Goal: Task Accomplishment & Management: Complete application form

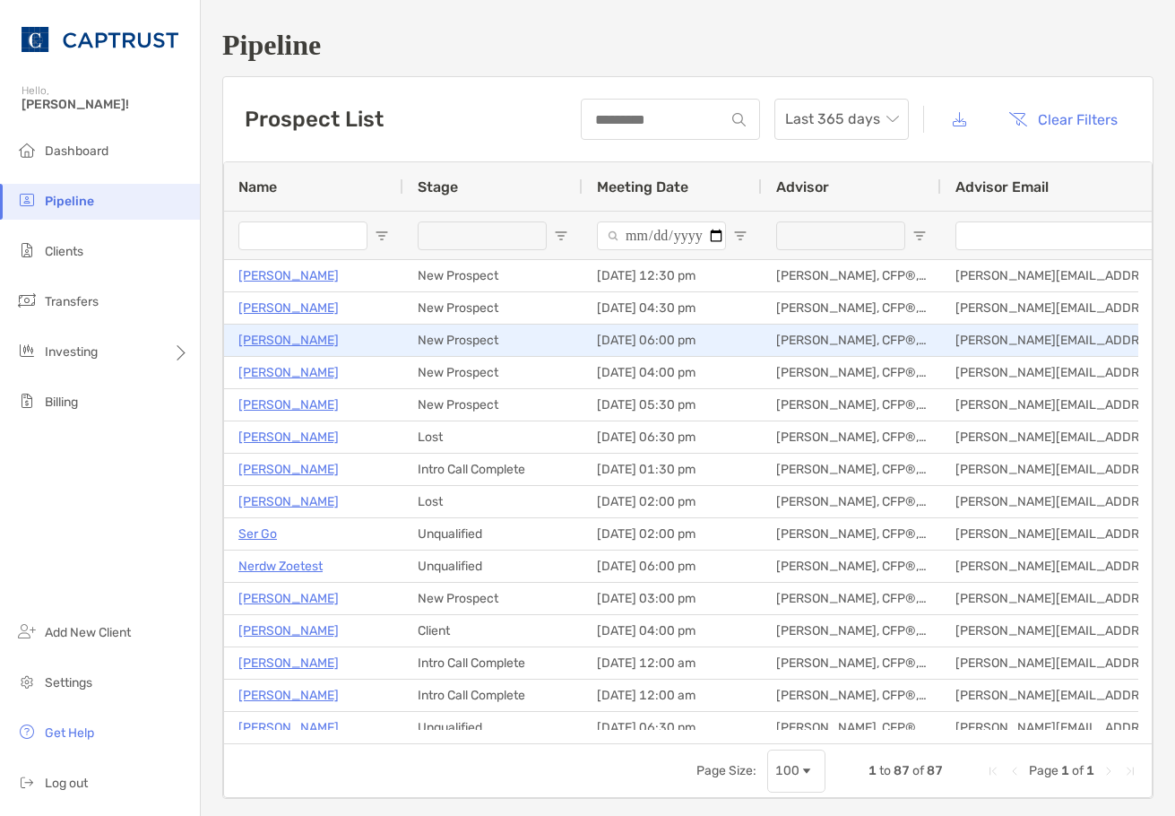
click at [293, 343] on p "[PERSON_NAME]" at bounding box center [288, 340] width 100 height 22
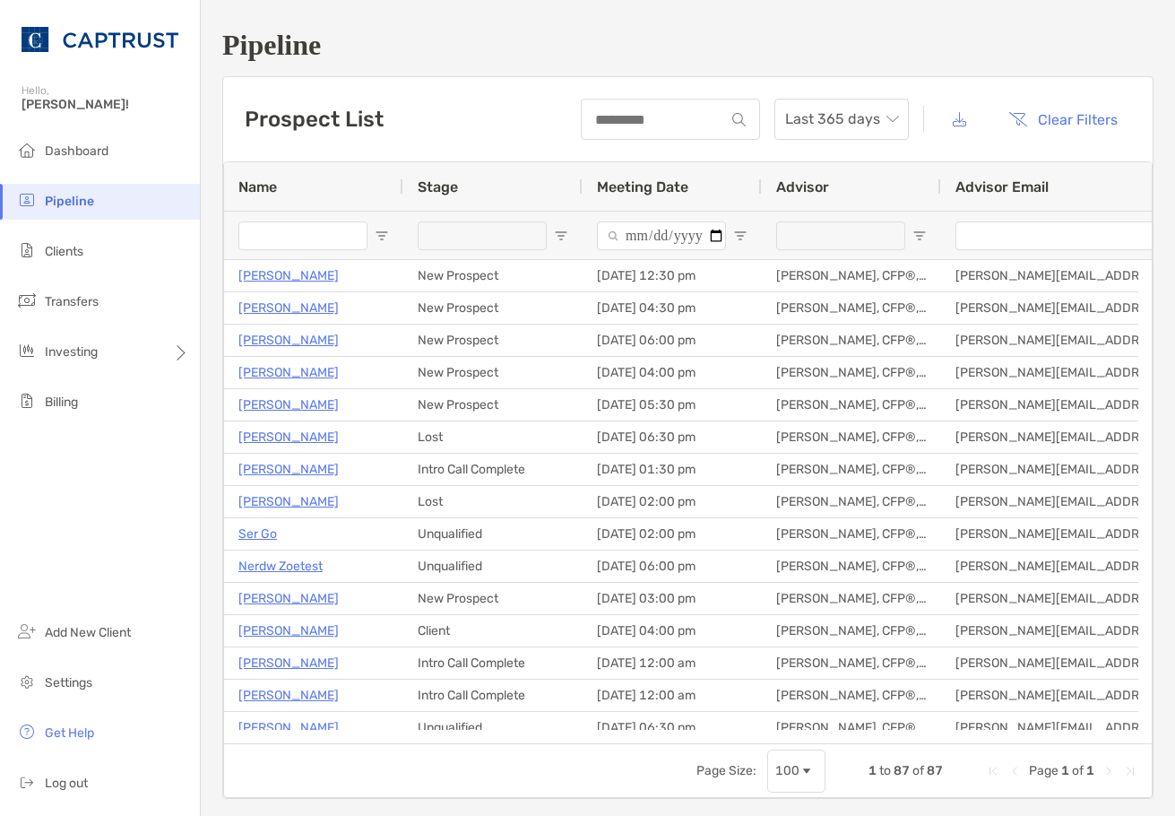
click at [500, 98] on div "Prospect List Last 365 days Clear Filters" at bounding box center [688, 119] width 930 height 84
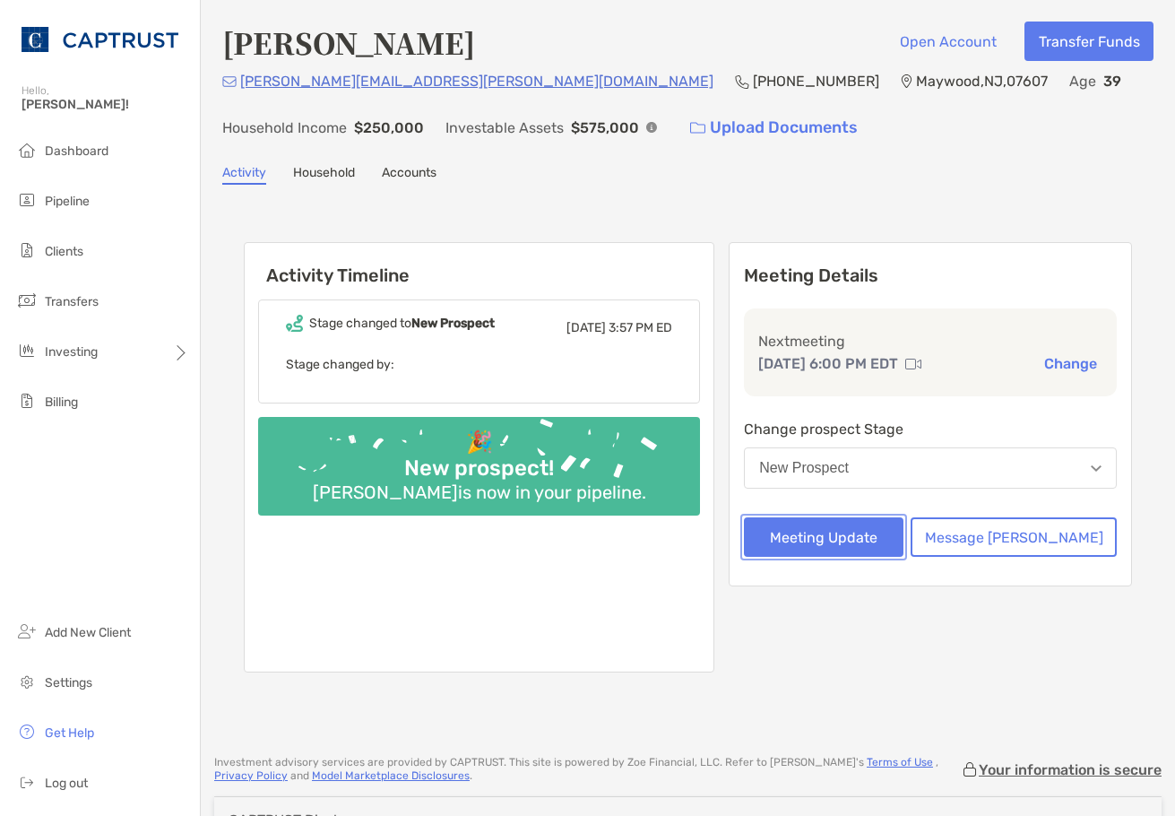
click at [890, 550] on button "Meeting Update" at bounding box center [824, 536] width 160 height 39
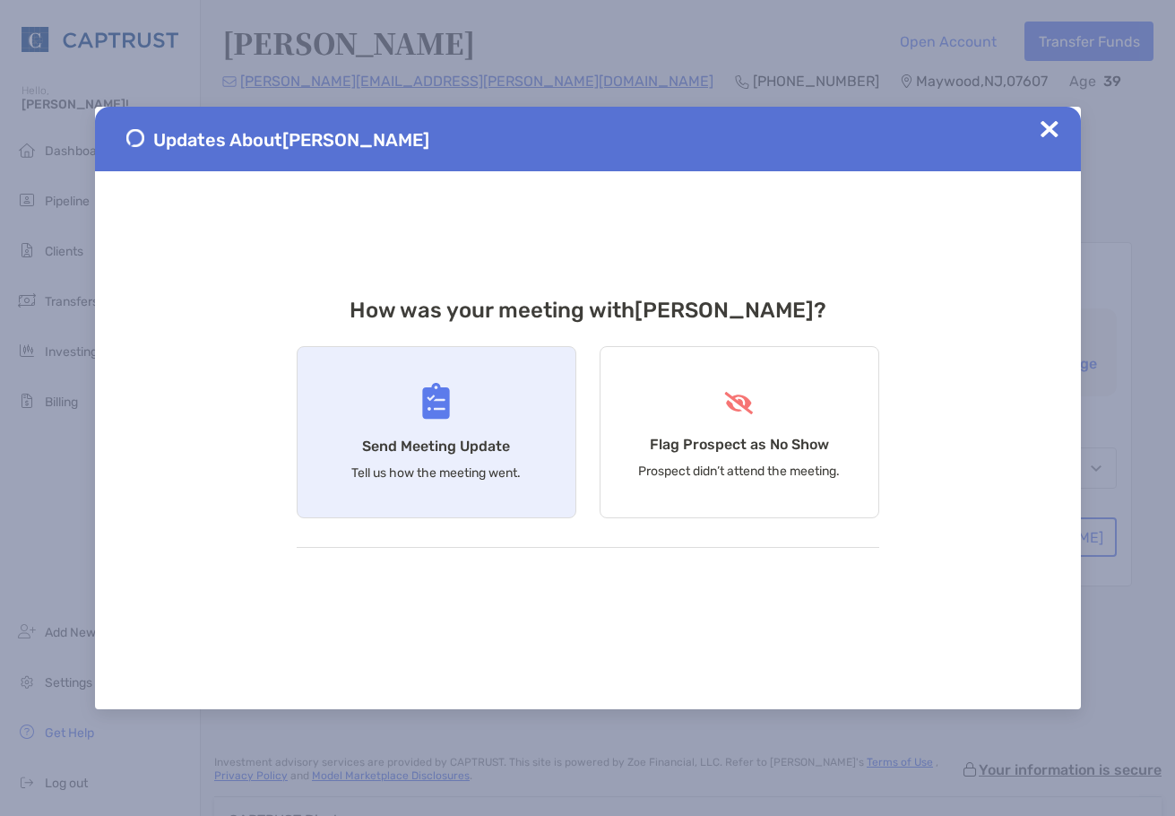
click at [393, 426] on div "Send Meeting Update Tell us how the meeting went." at bounding box center [437, 432] width 280 height 172
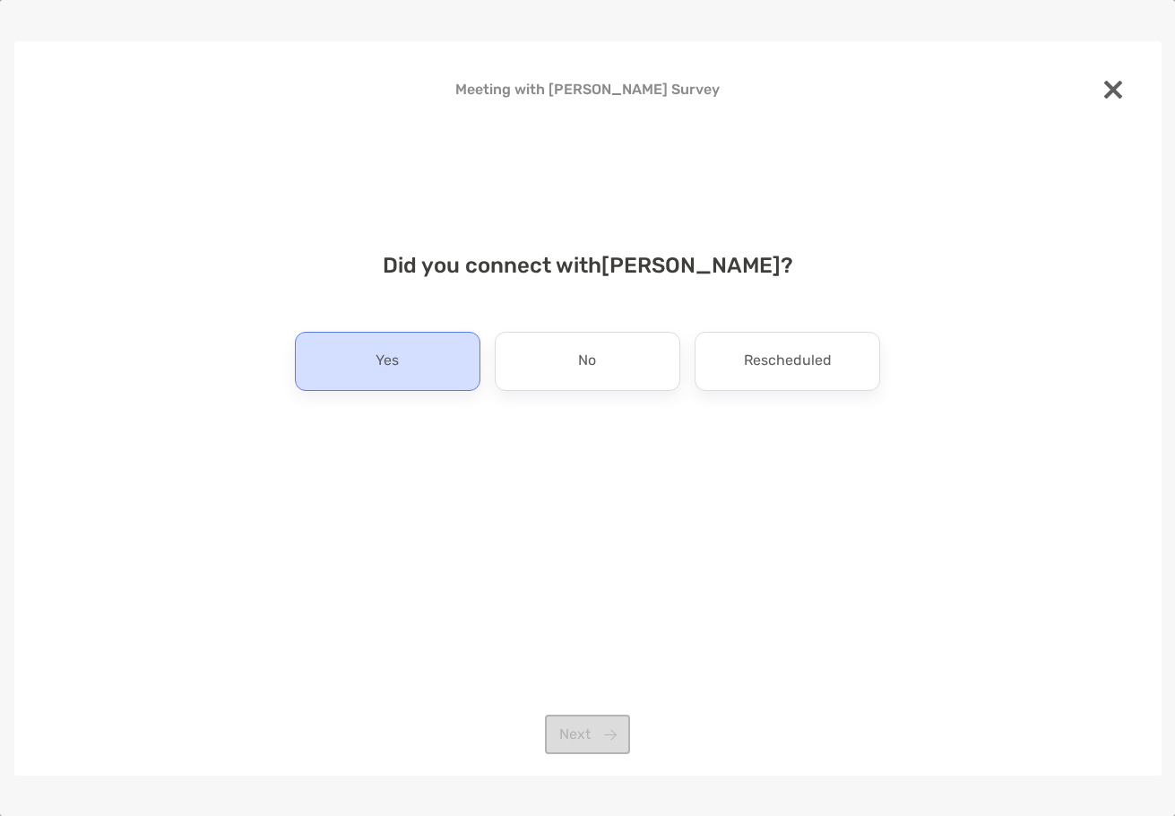
drag, startPoint x: 375, startPoint y: 371, endPoint x: 386, endPoint y: 379, distance: 14.2
click at [375, 372] on div "Yes" at bounding box center [388, 361] width 186 height 59
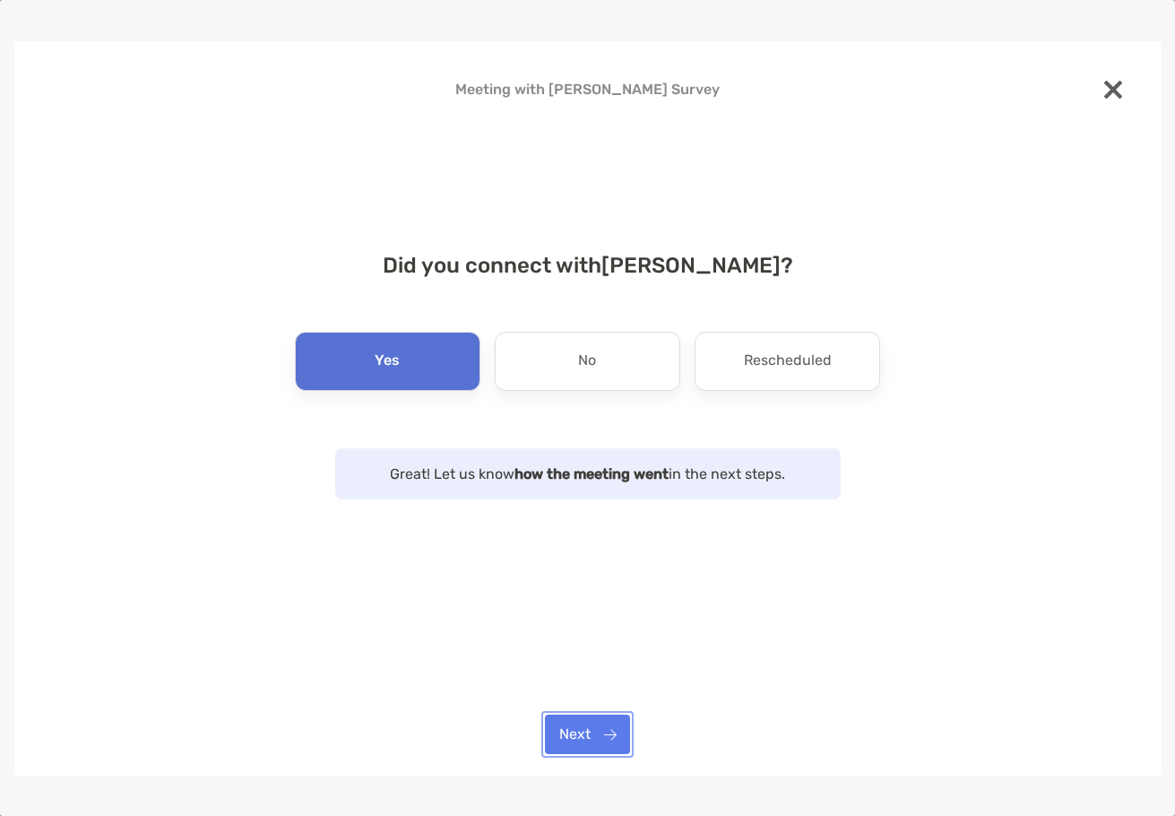
click at [591, 729] on button "Next" at bounding box center [587, 734] width 85 height 39
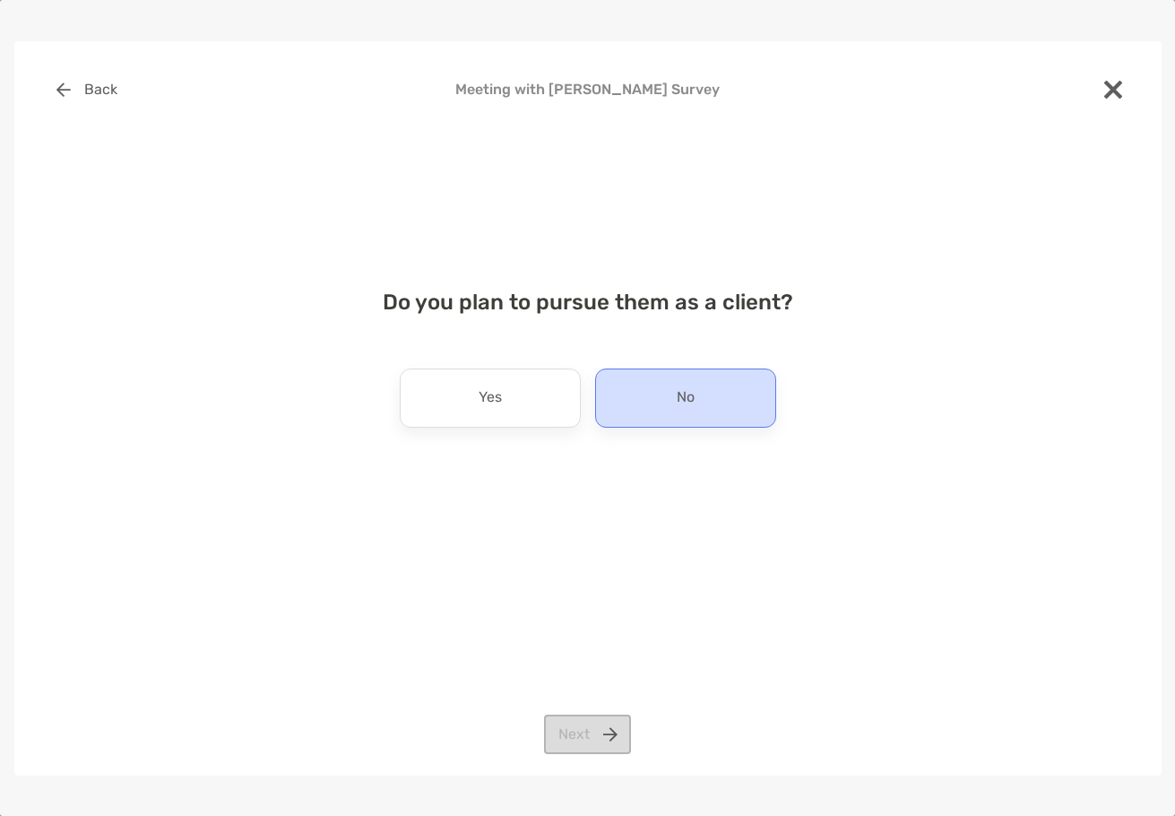
click at [705, 420] on div "No" at bounding box center [685, 398] width 181 height 59
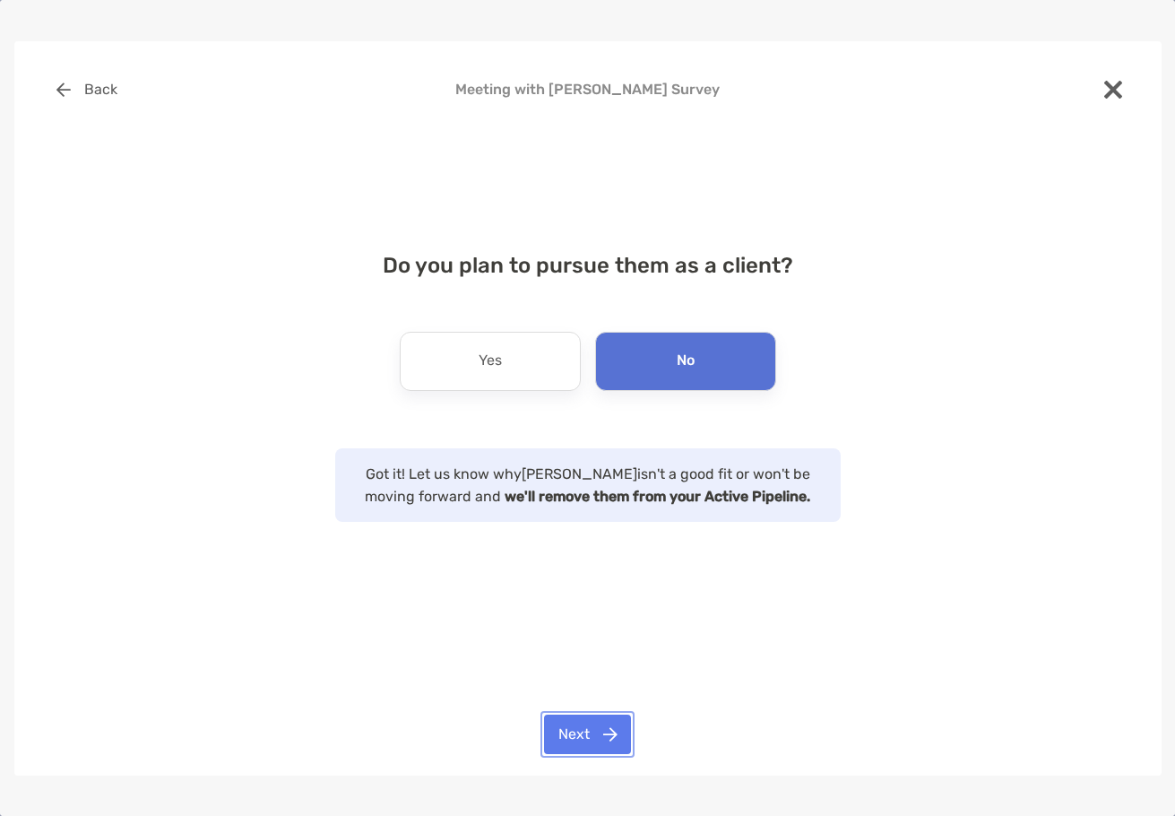
click at [581, 728] on button "Next" at bounding box center [587, 734] width 87 height 39
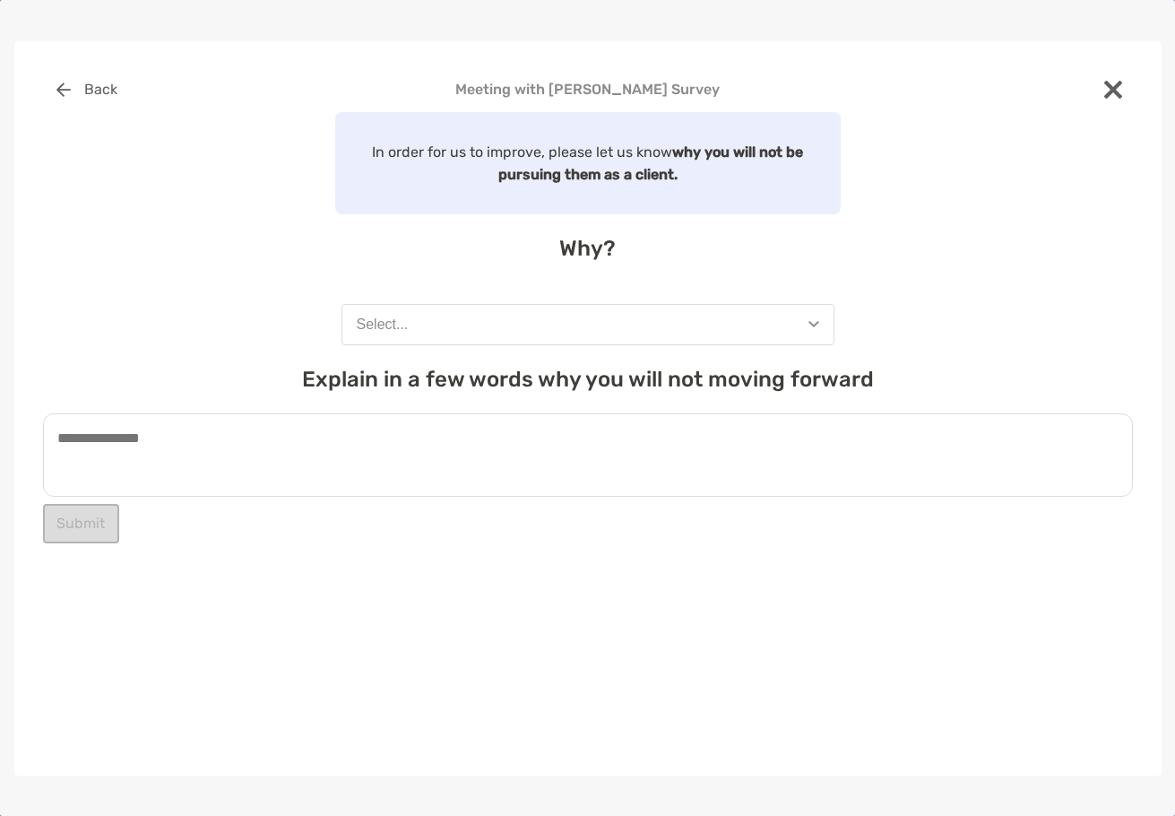
click at [364, 440] on textarea at bounding box center [588, 454] width 1090 height 83
click at [465, 343] on button "Select..." at bounding box center [588, 324] width 493 height 41
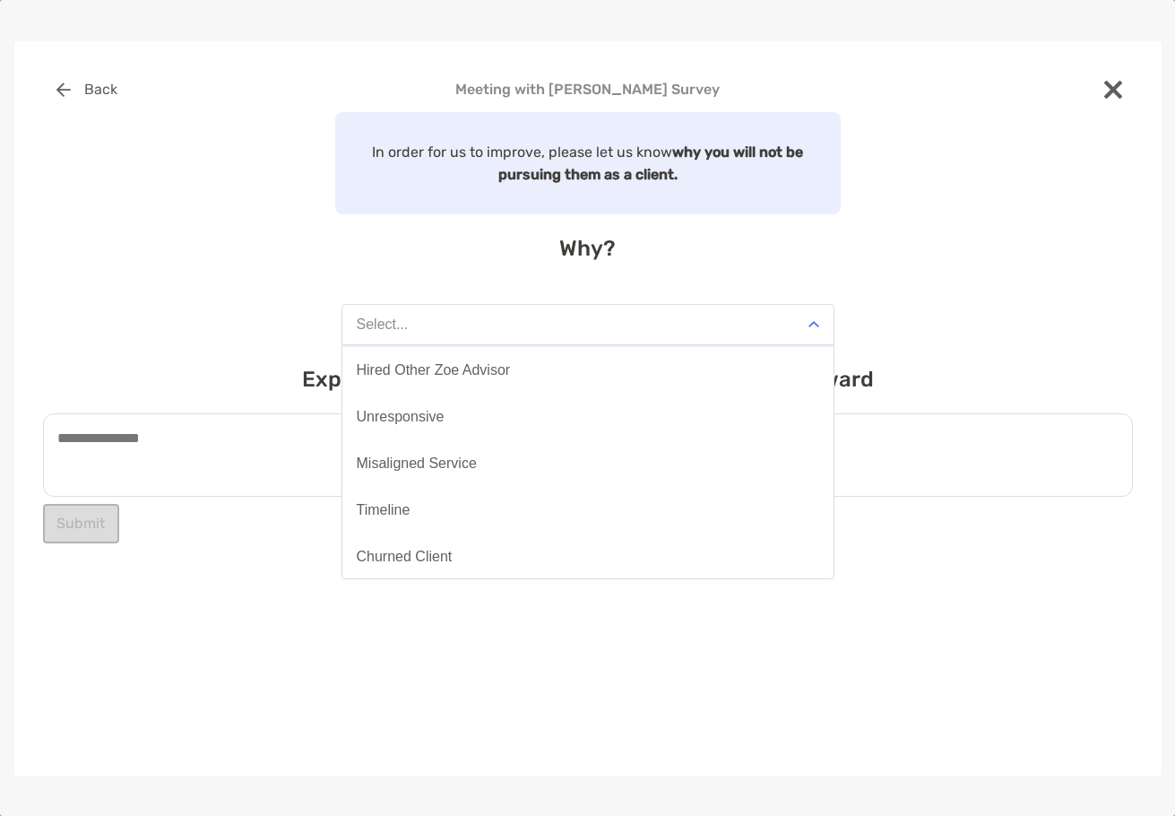
scroll to position [140, 0]
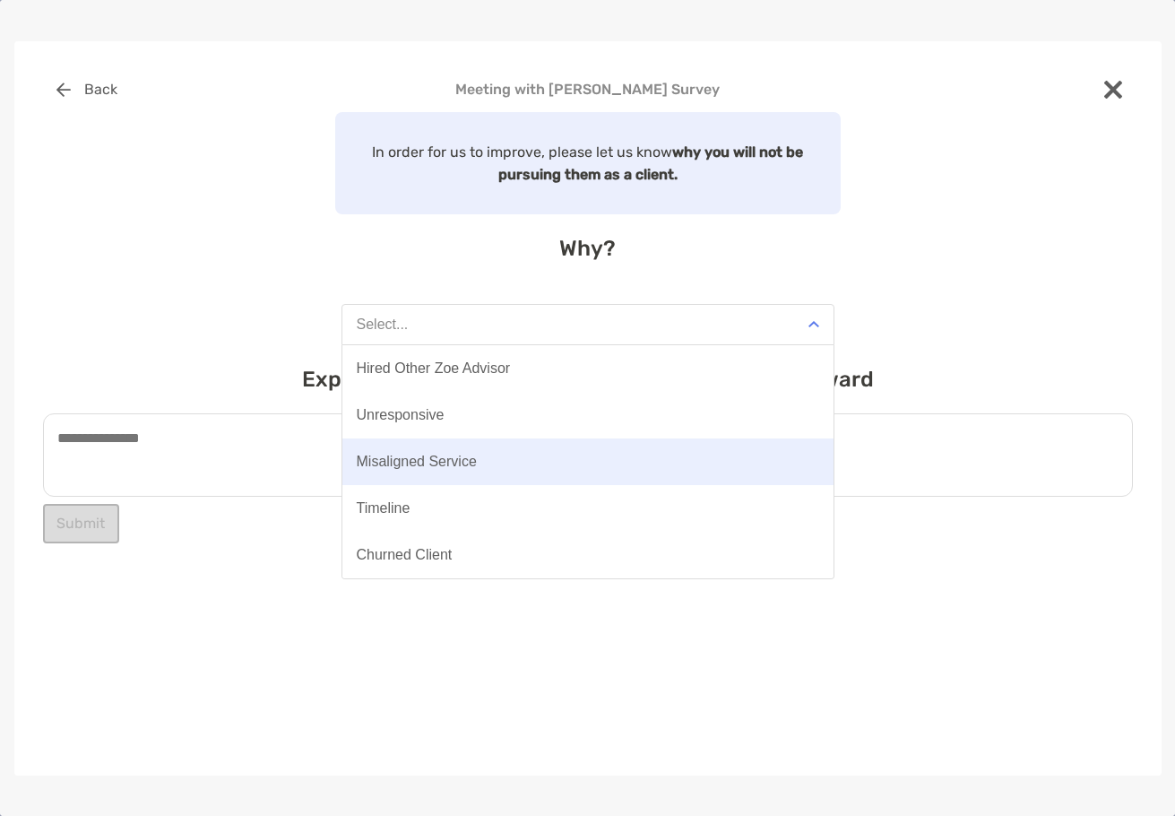
click at [480, 457] on button "Misaligned Service" at bounding box center [588, 461] width 491 height 47
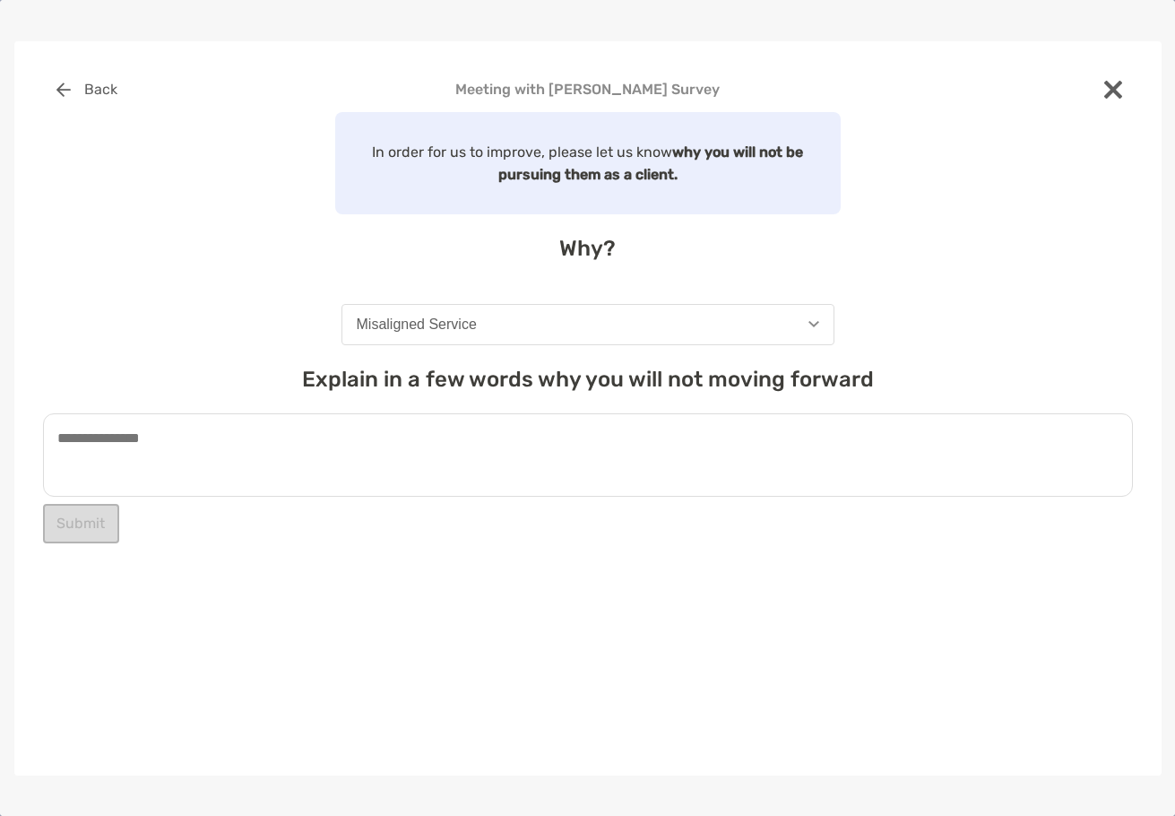
click at [173, 466] on textarea at bounding box center [588, 454] width 1090 height 83
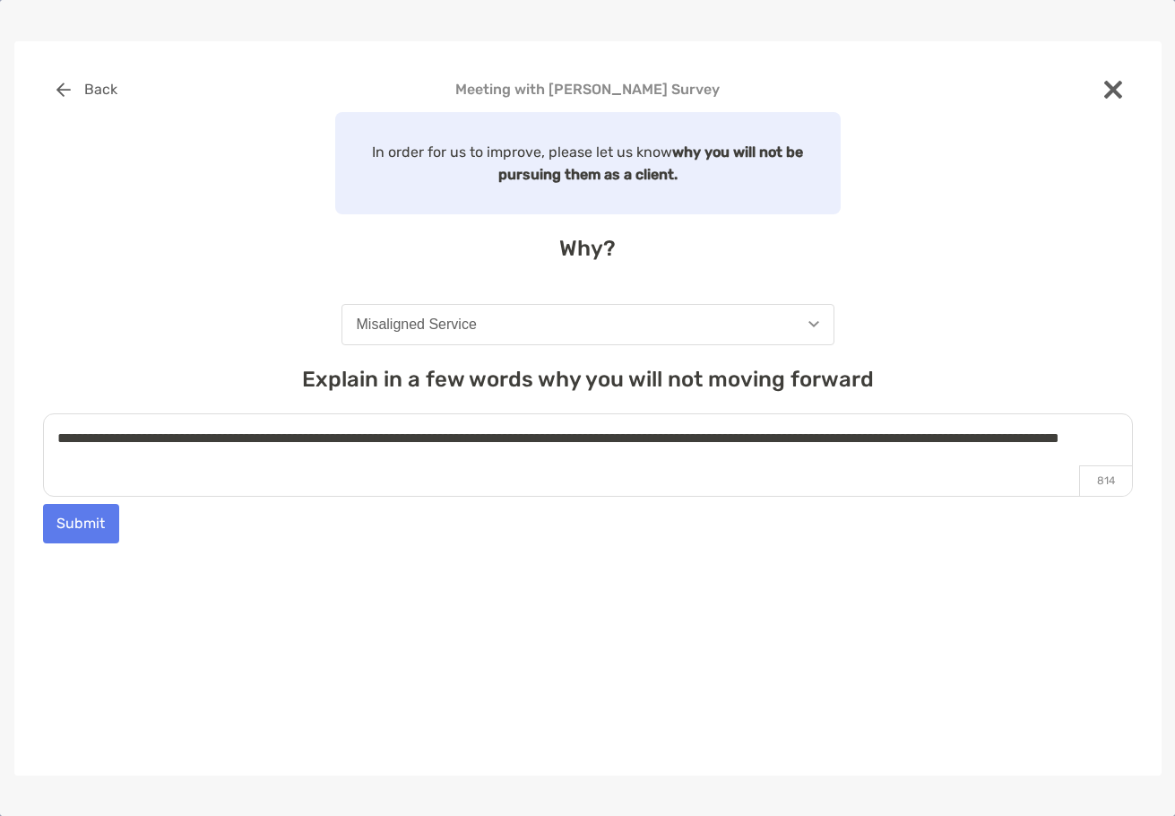
type textarea "**********"
click at [100, 510] on button "Submit" at bounding box center [81, 523] width 76 height 39
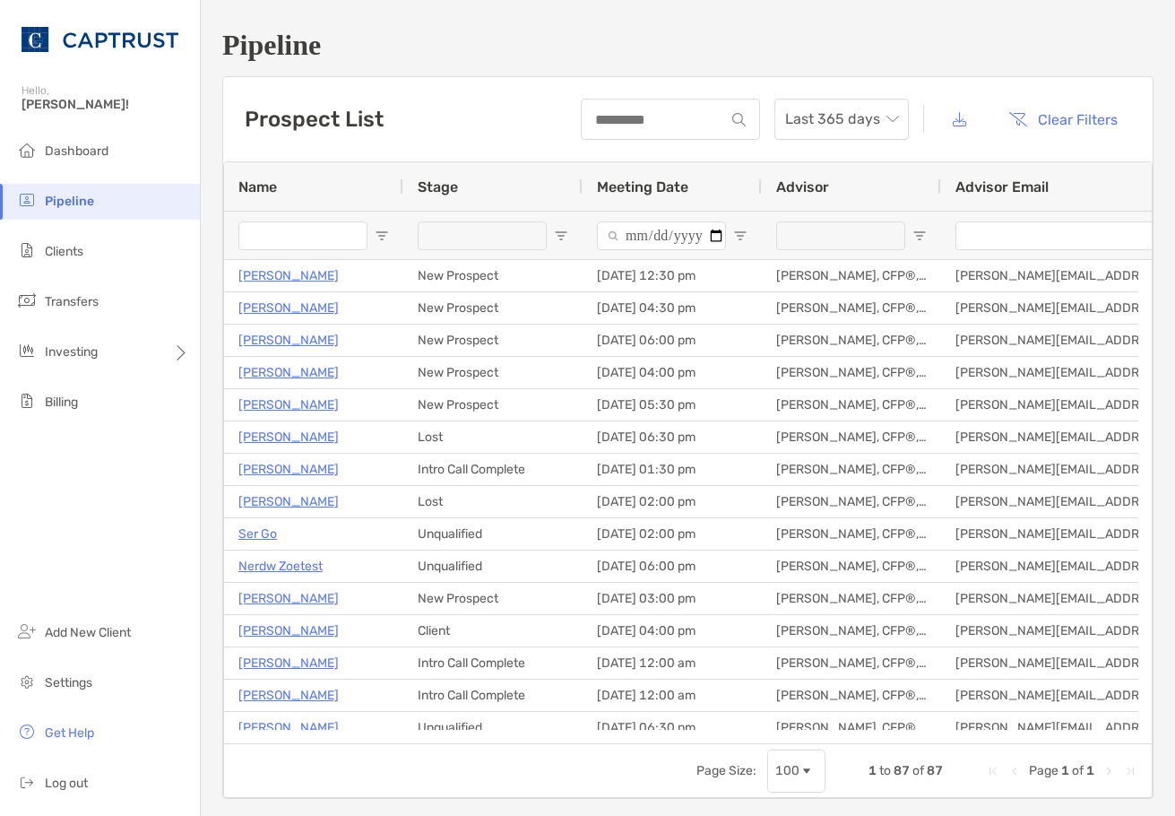
click at [739, 42] on h1 "Pipeline" at bounding box center [688, 45] width 932 height 33
